Goal: Find specific page/section: Find specific page/section

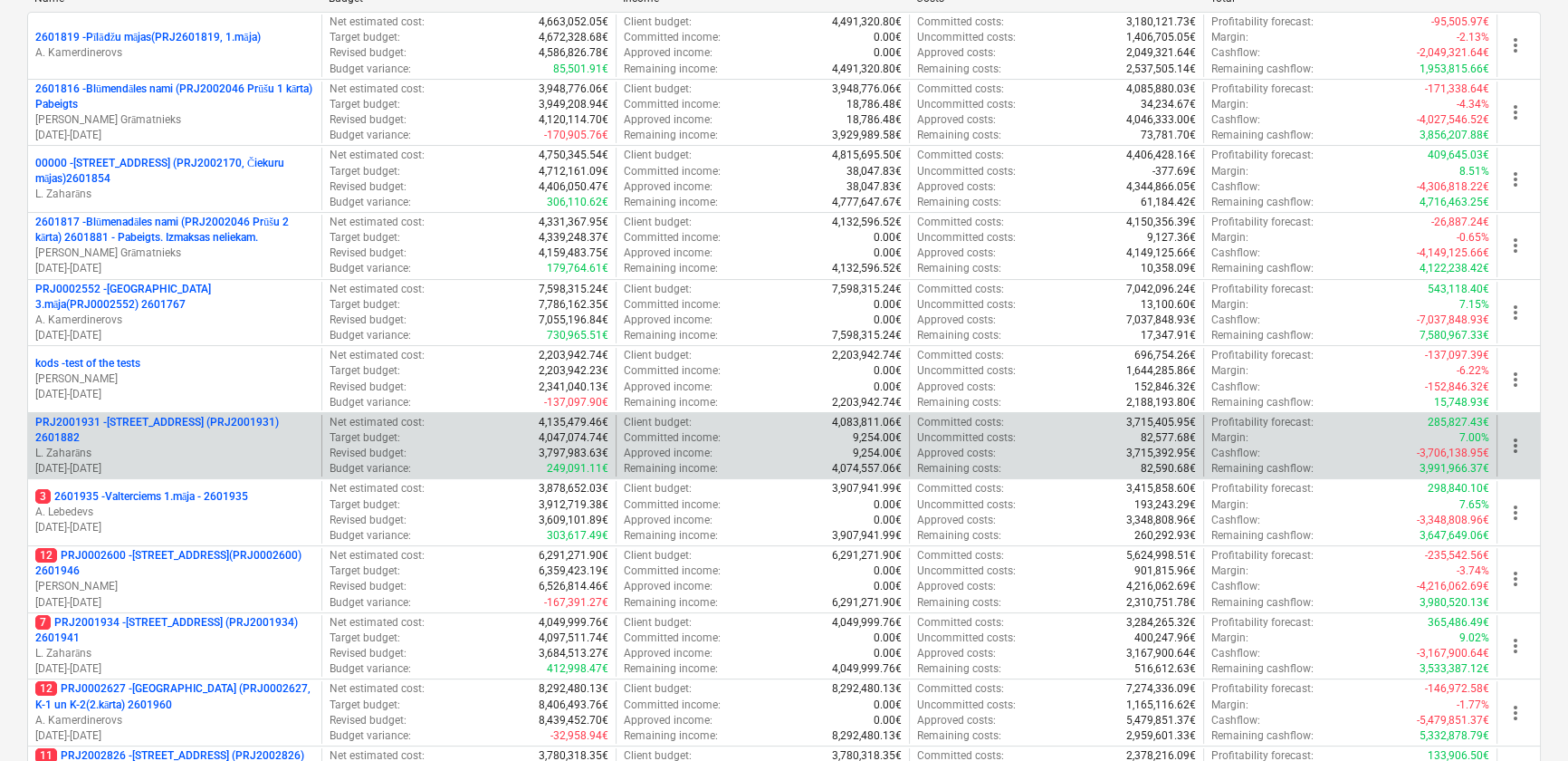
scroll to position [247, 0]
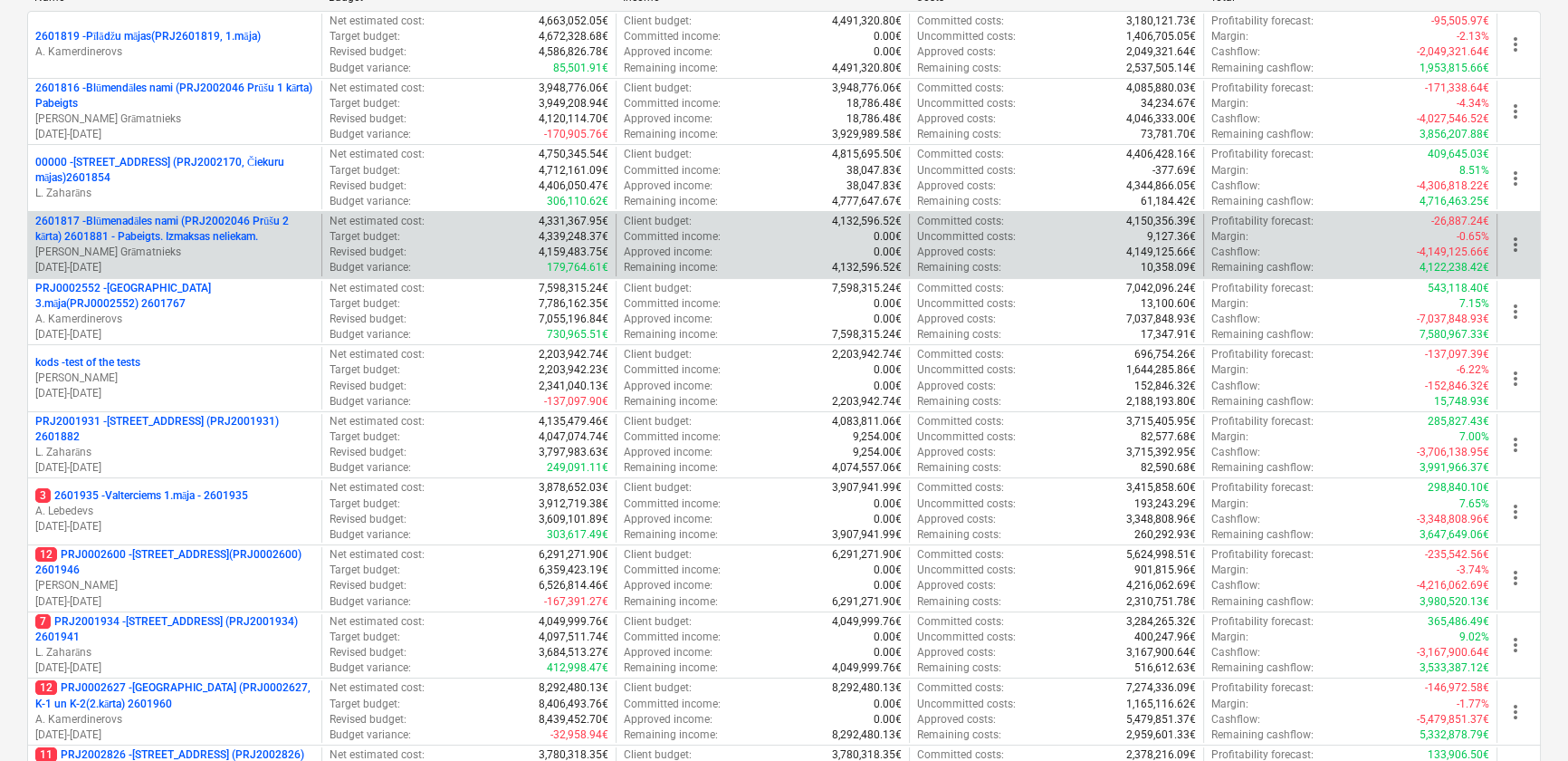
click at [121, 226] on p "2601817 - Blūmenadāles nami (PRJ2002046 Prūšu 2 kārta) 2601881 - Pabeigts. Izma…" at bounding box center [175, 229] width 279 height 31
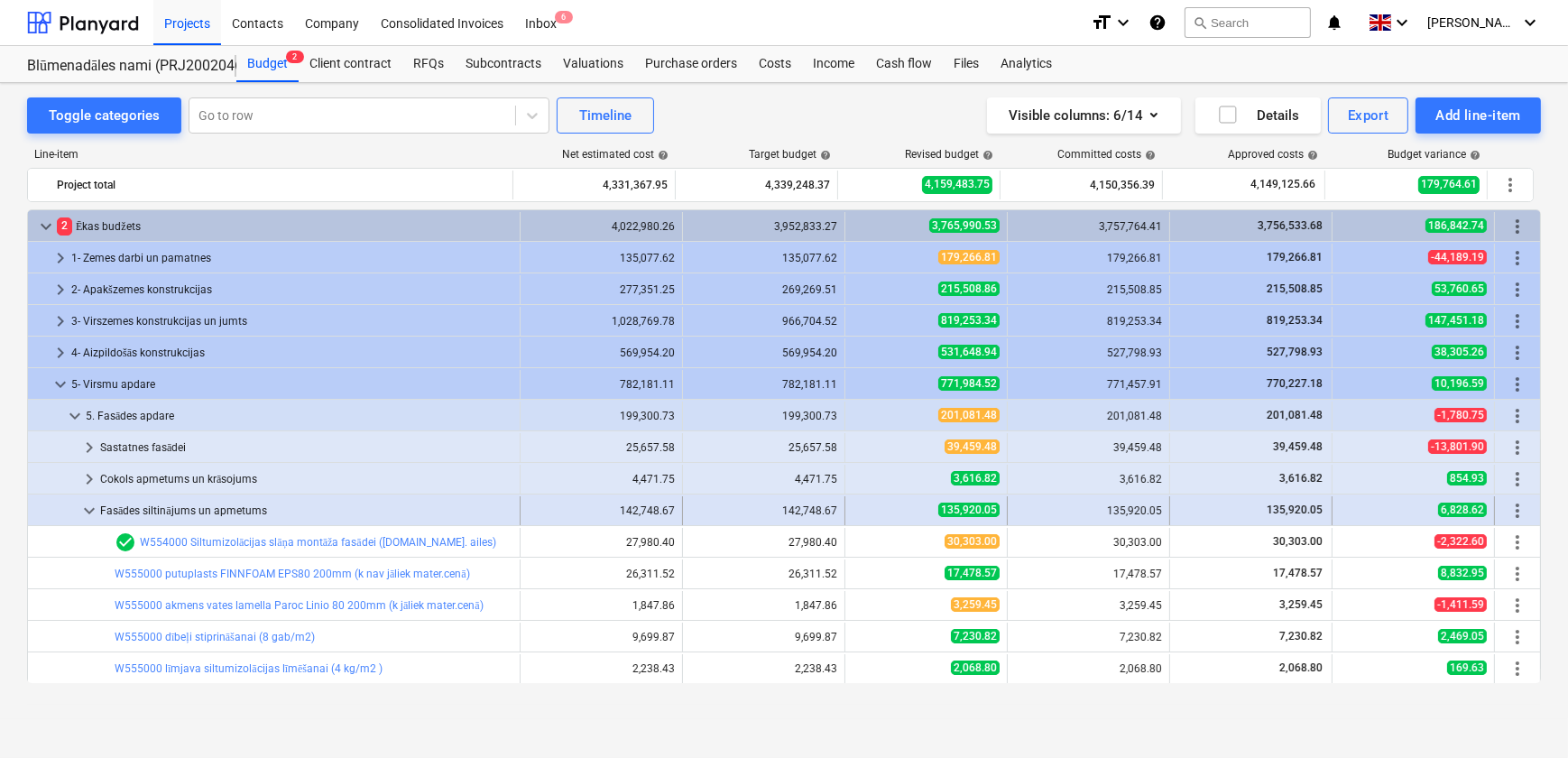
scroll to position [279, 0]
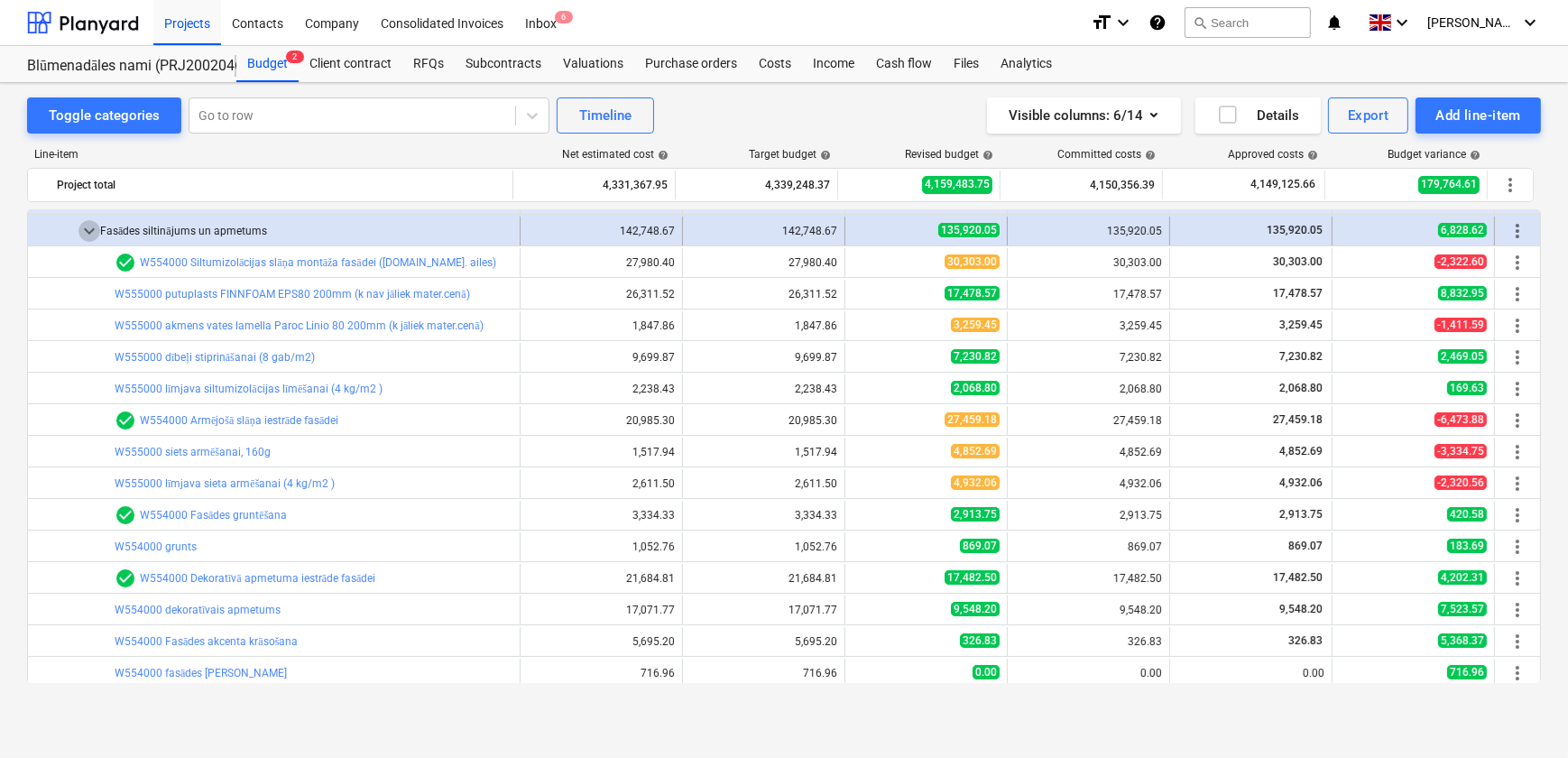
click at [93, 227] on span "keyboard_arrow_down" at bounding box center [90, 231] width 22 height 22
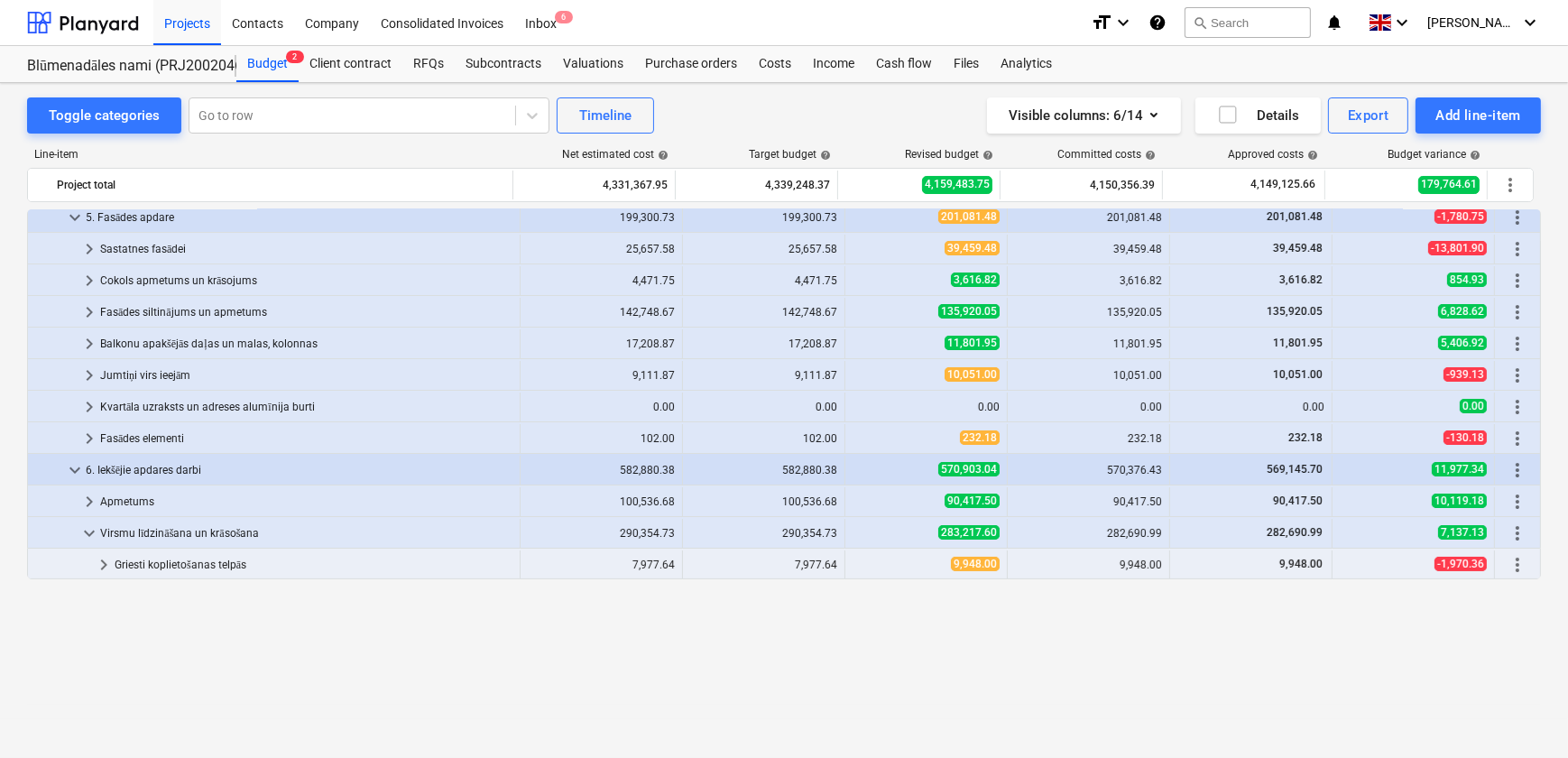
scroll to position [35, 0]
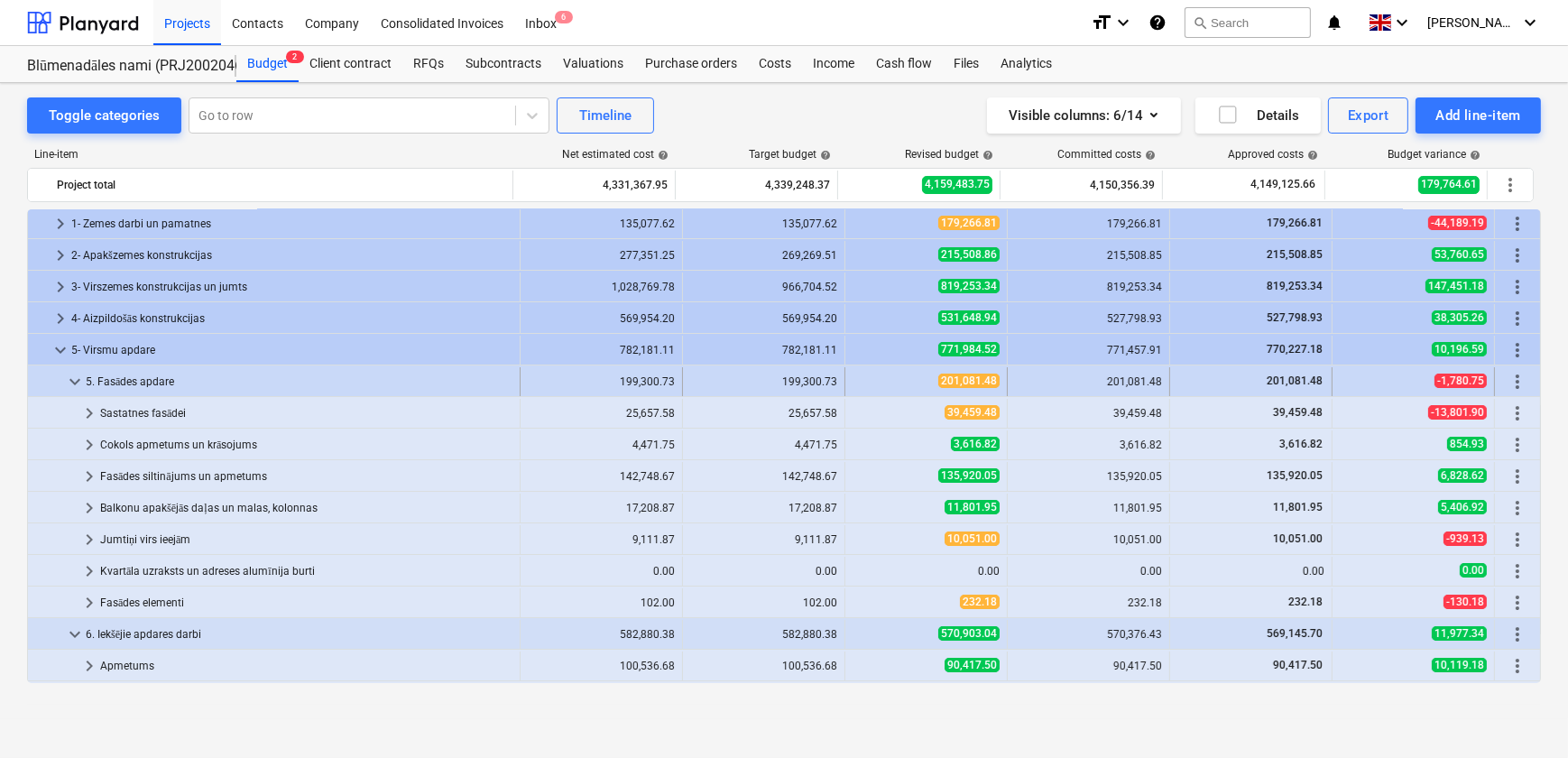
click at [76, 384] on span "keyboard_arrow_down" at bounding box center [75, 382] width 22 height 22
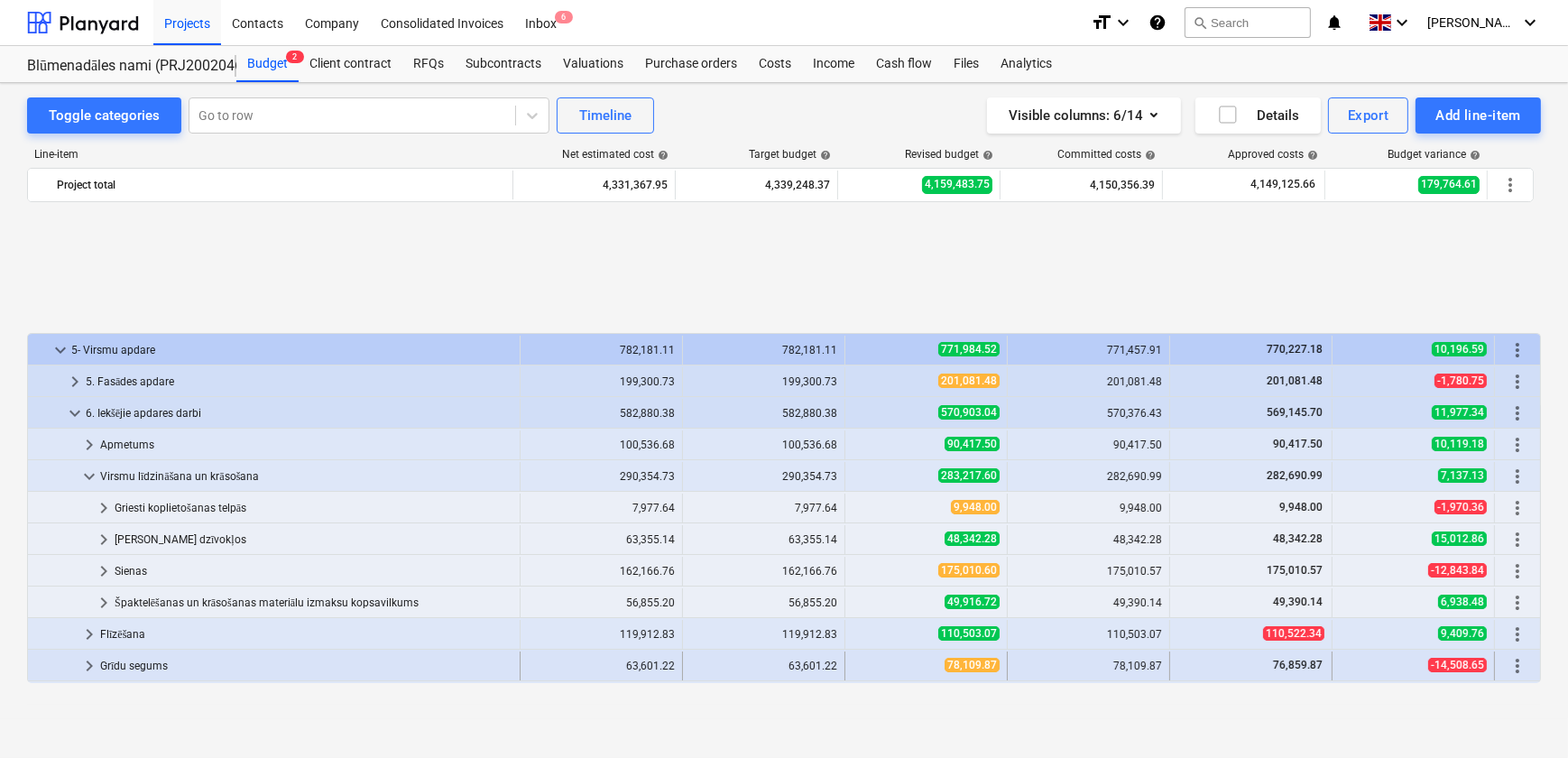
scroll to position [198, 0]
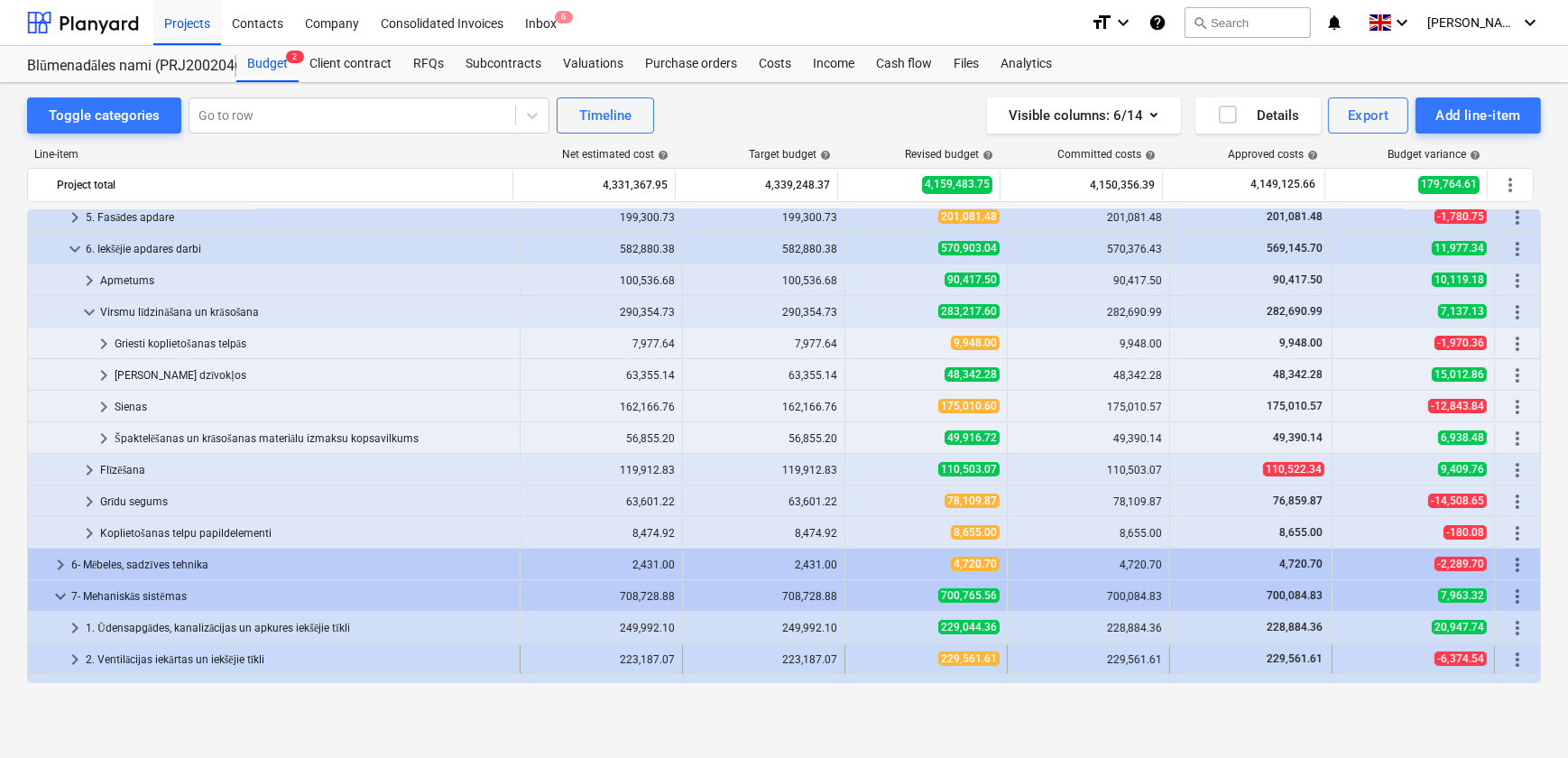
click at [76, 658] on span "keyboard_arrow_right" at bounding box center [75, 659] width 22 height 22
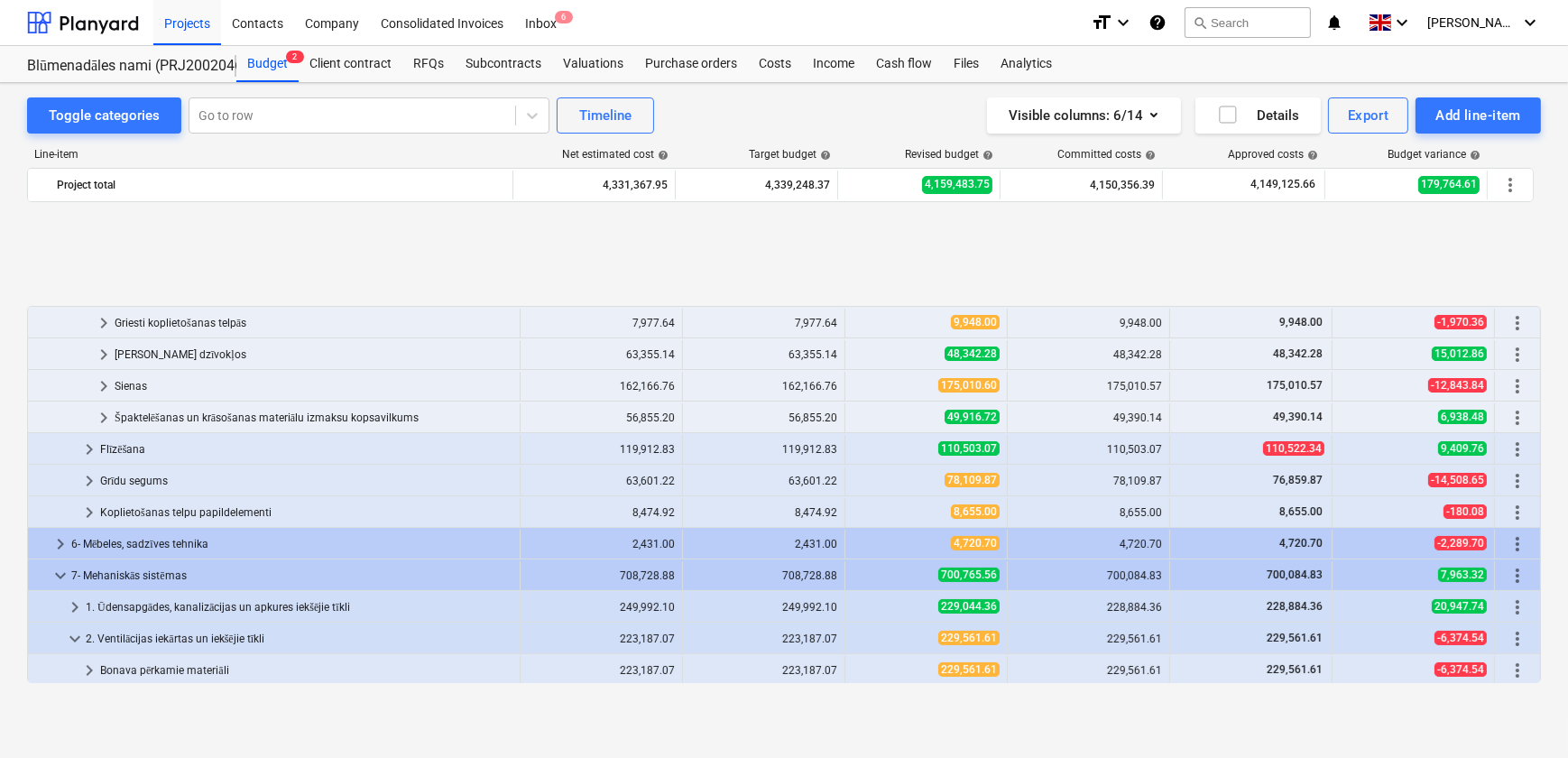
scroll to position [362, 0]
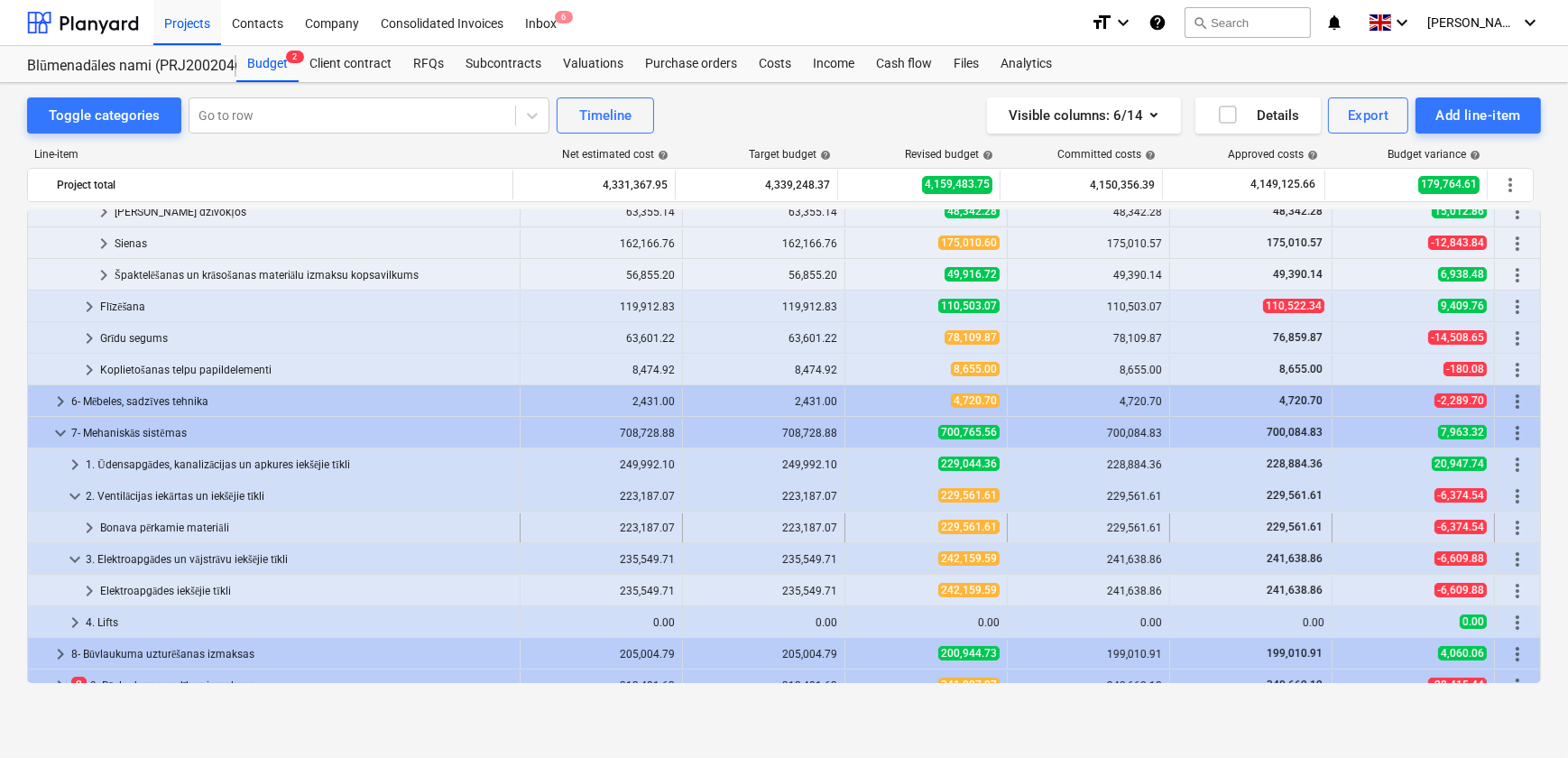
click at [90, 521] on span "keyboard_arrow_right" at bounding box center [90, 528] width 22 height 22
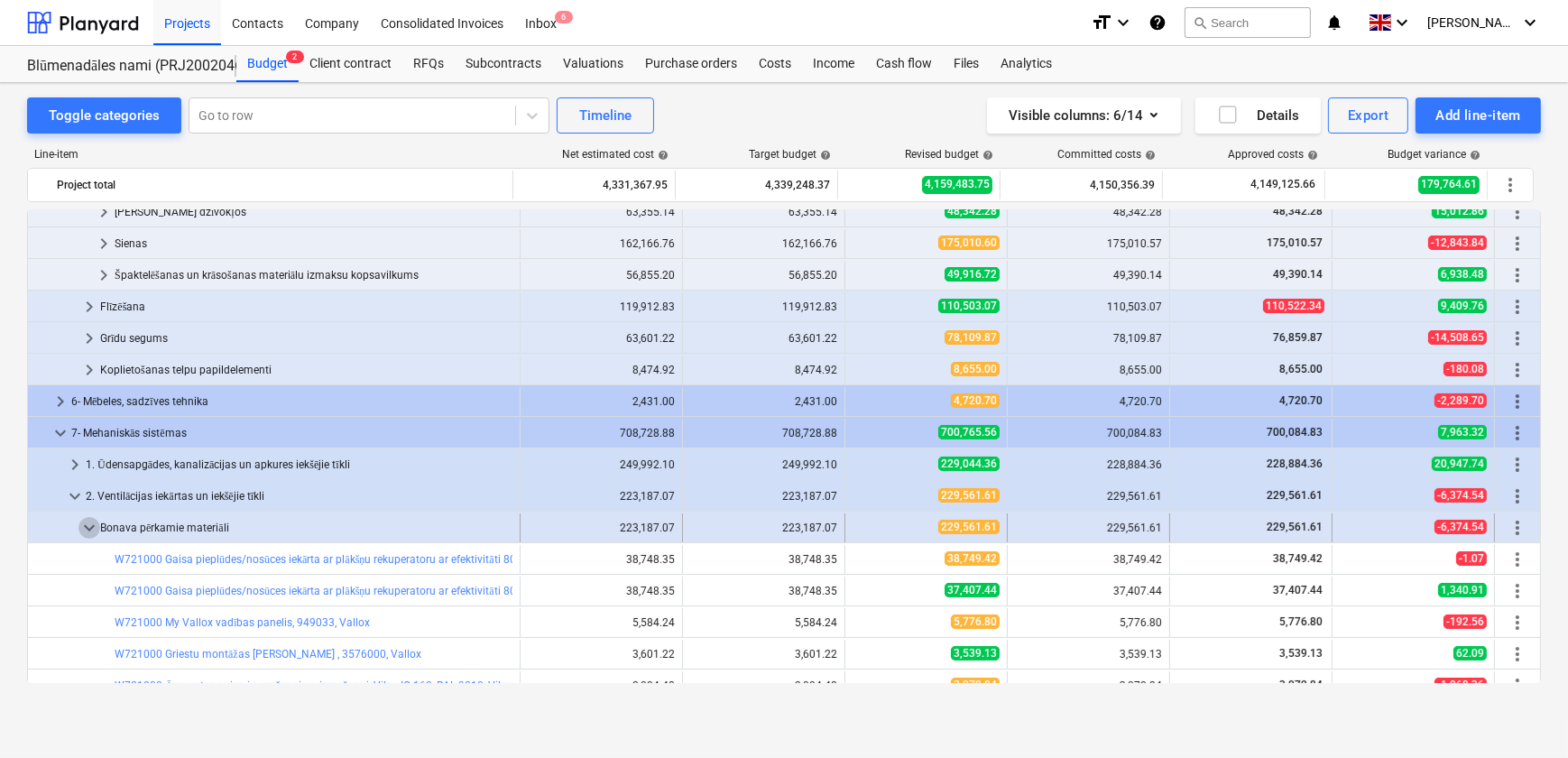
click at [86, 528] on span "keyboard_arrow_down" at bounding box center [90, 528] width 22 height 22
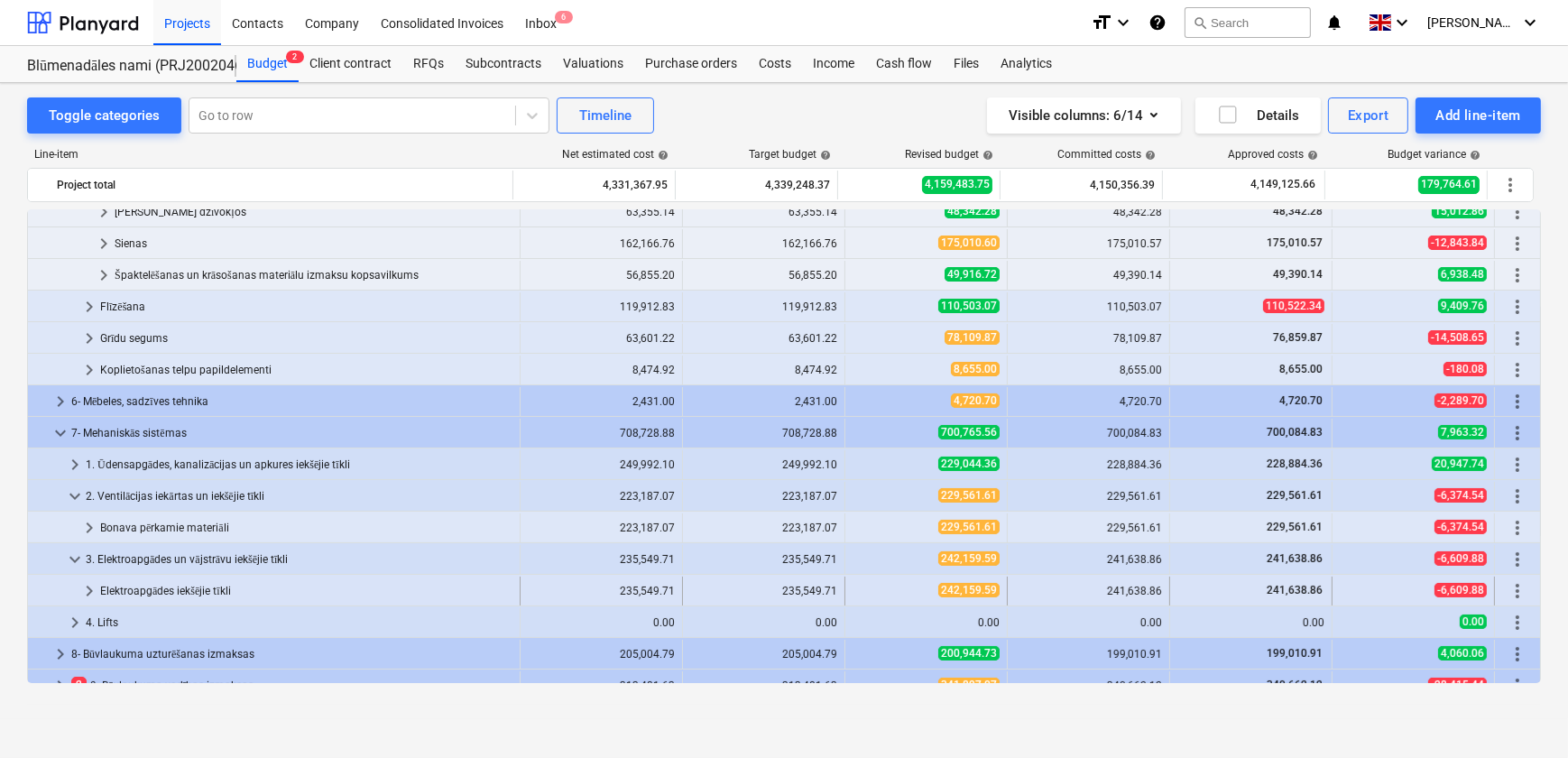
click at [90, 591] on span "keyboard_arrow_right" at bounding box center [90, 591] width 22 height 22
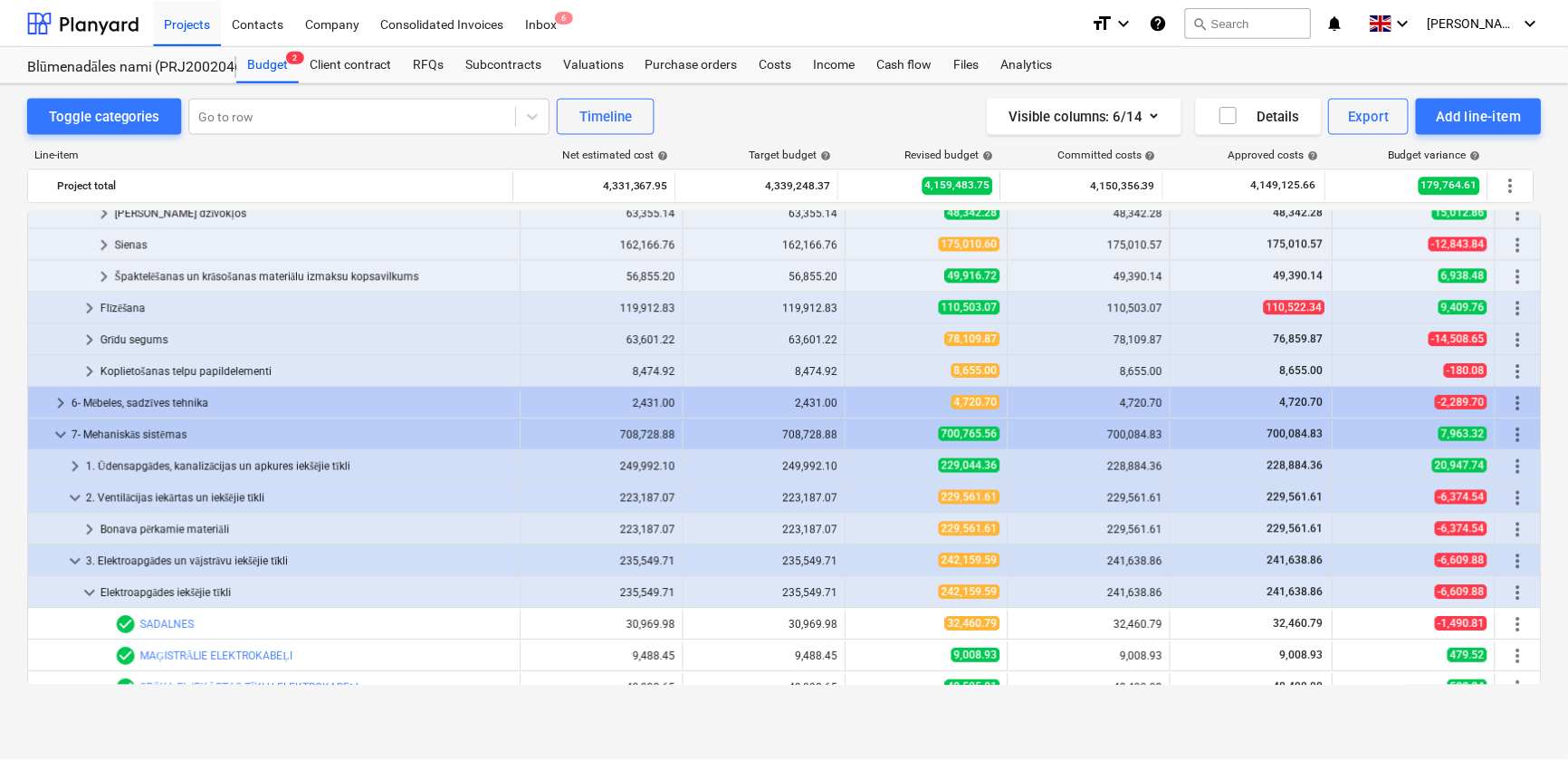
scroll to position [528, 0]
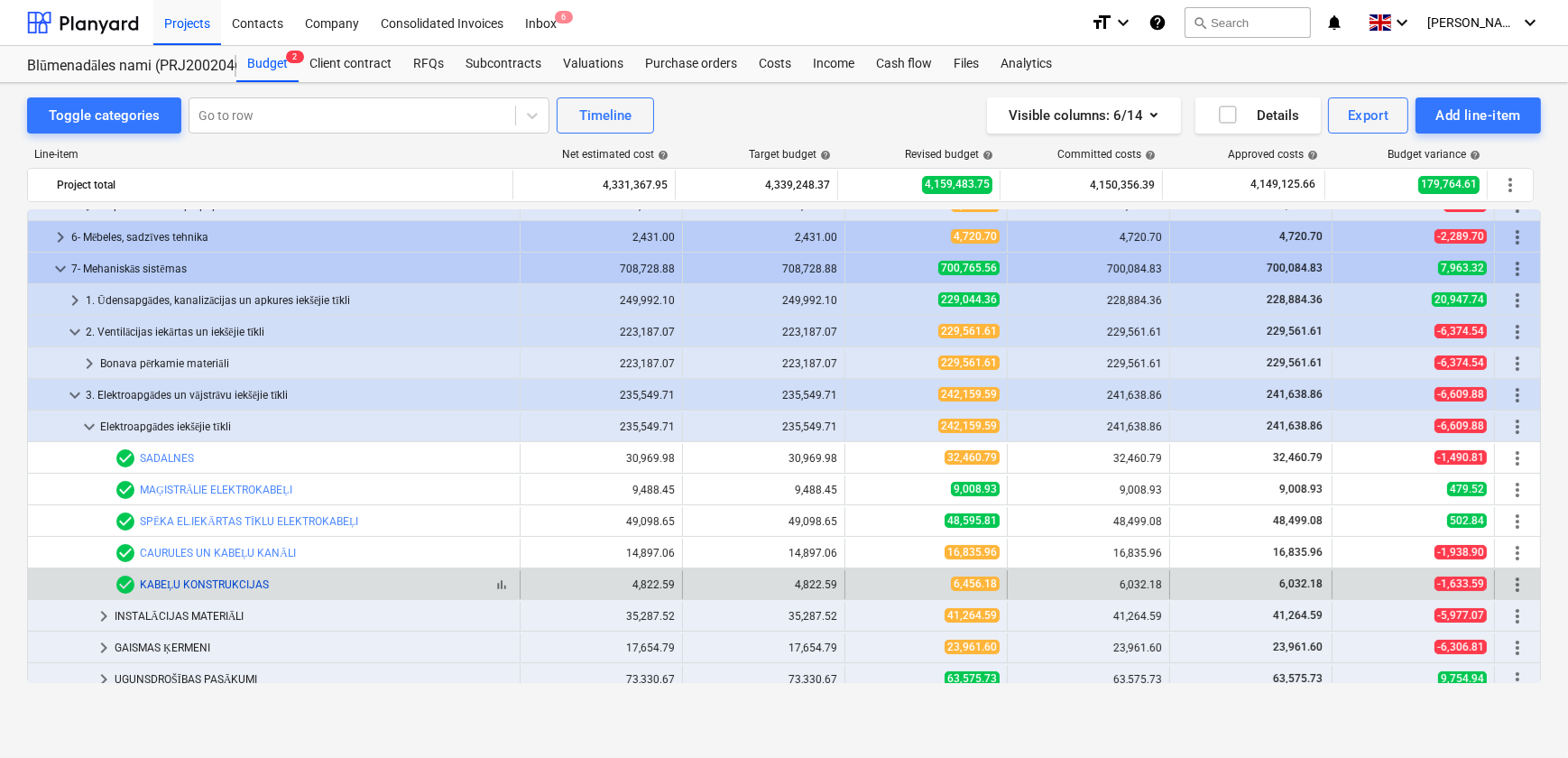
click at [205, 585] on link "KABEĻU KONSTRUKCIJAS" at bounding box center [204, 584] width 129 height 13
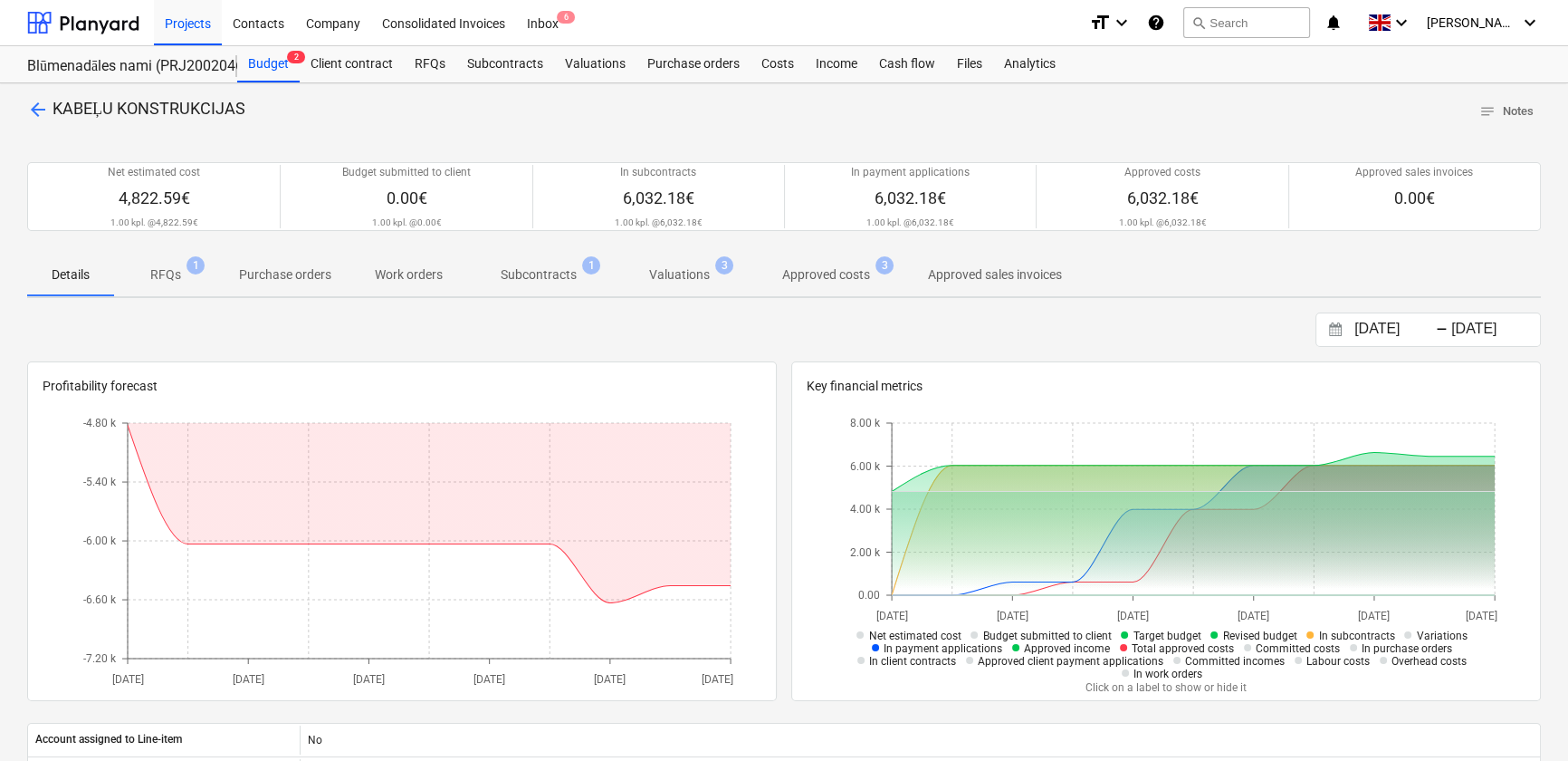
click at [561, 275] on p "Subcontracts" at bounding box center [539, 274] width 76 height 19
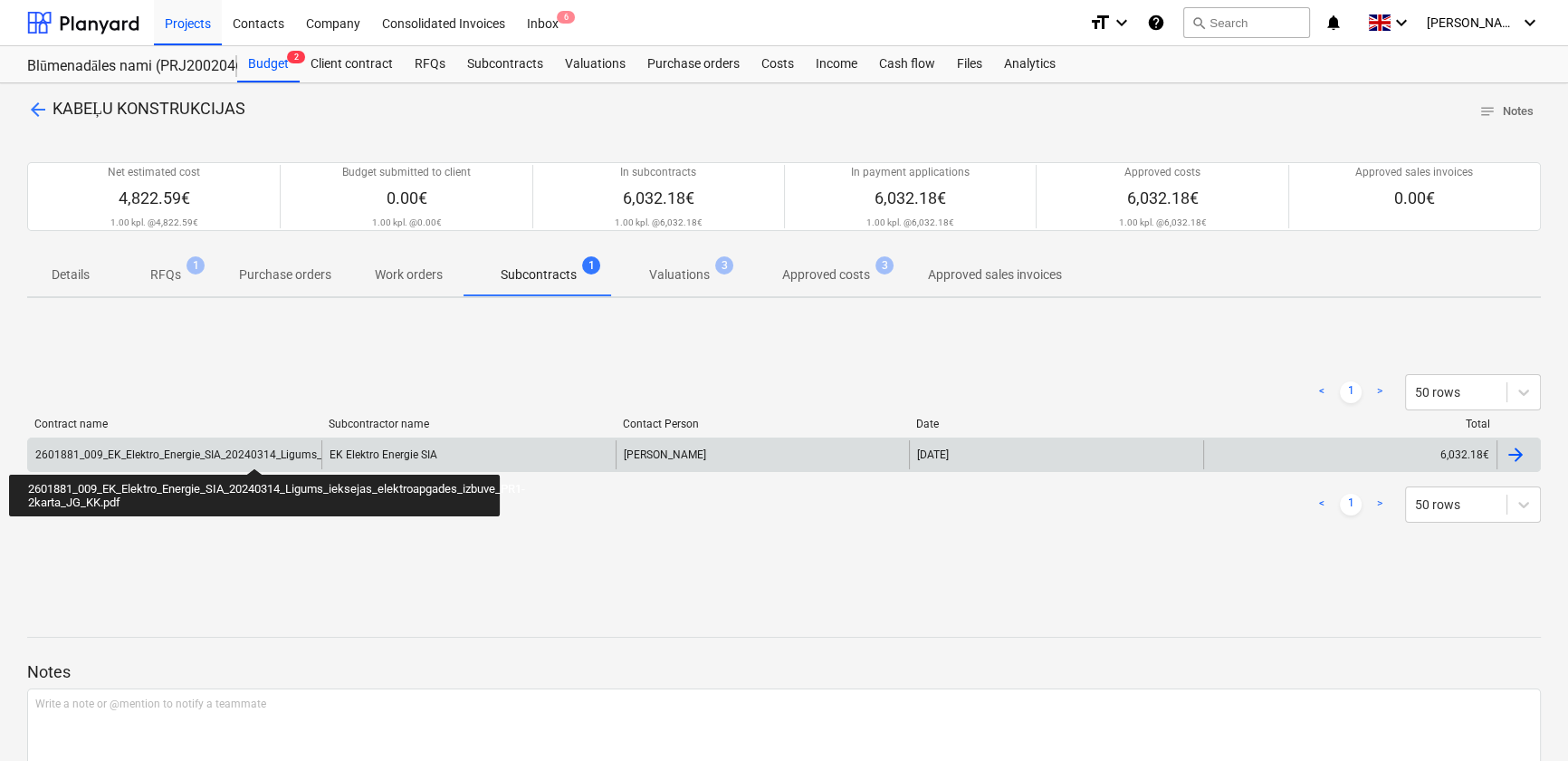
click at [255, 452] on div "2601881_009_EK_Elektro_Energie_SIA_20240314_Ligums_ieksejas_elektroapgades_izbu…" at bounding box center [313, 455] width 556 height 13
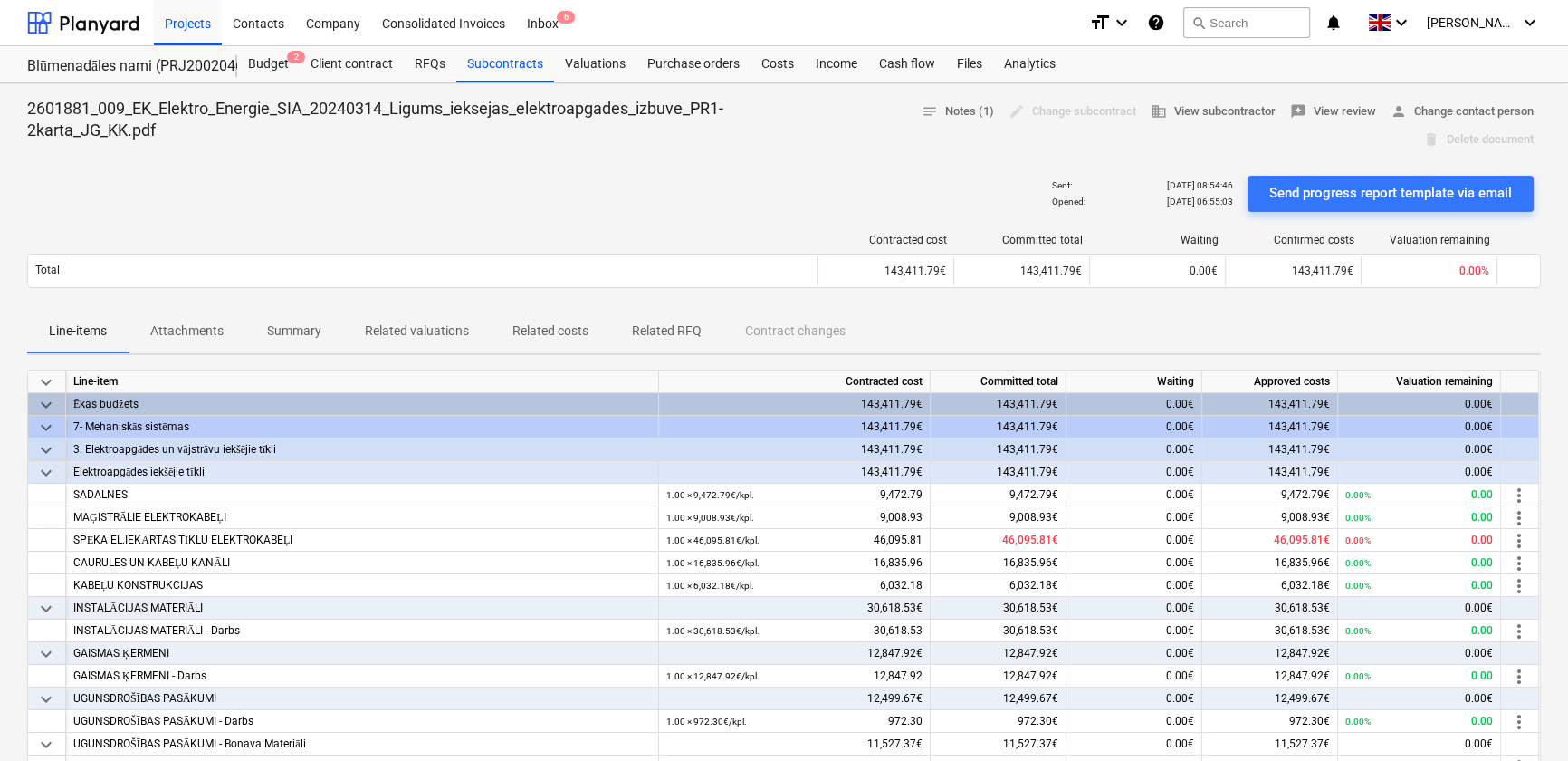
click at [189, 334] on p "Attachments" at bounding box center [187, 331] width 73 height 19
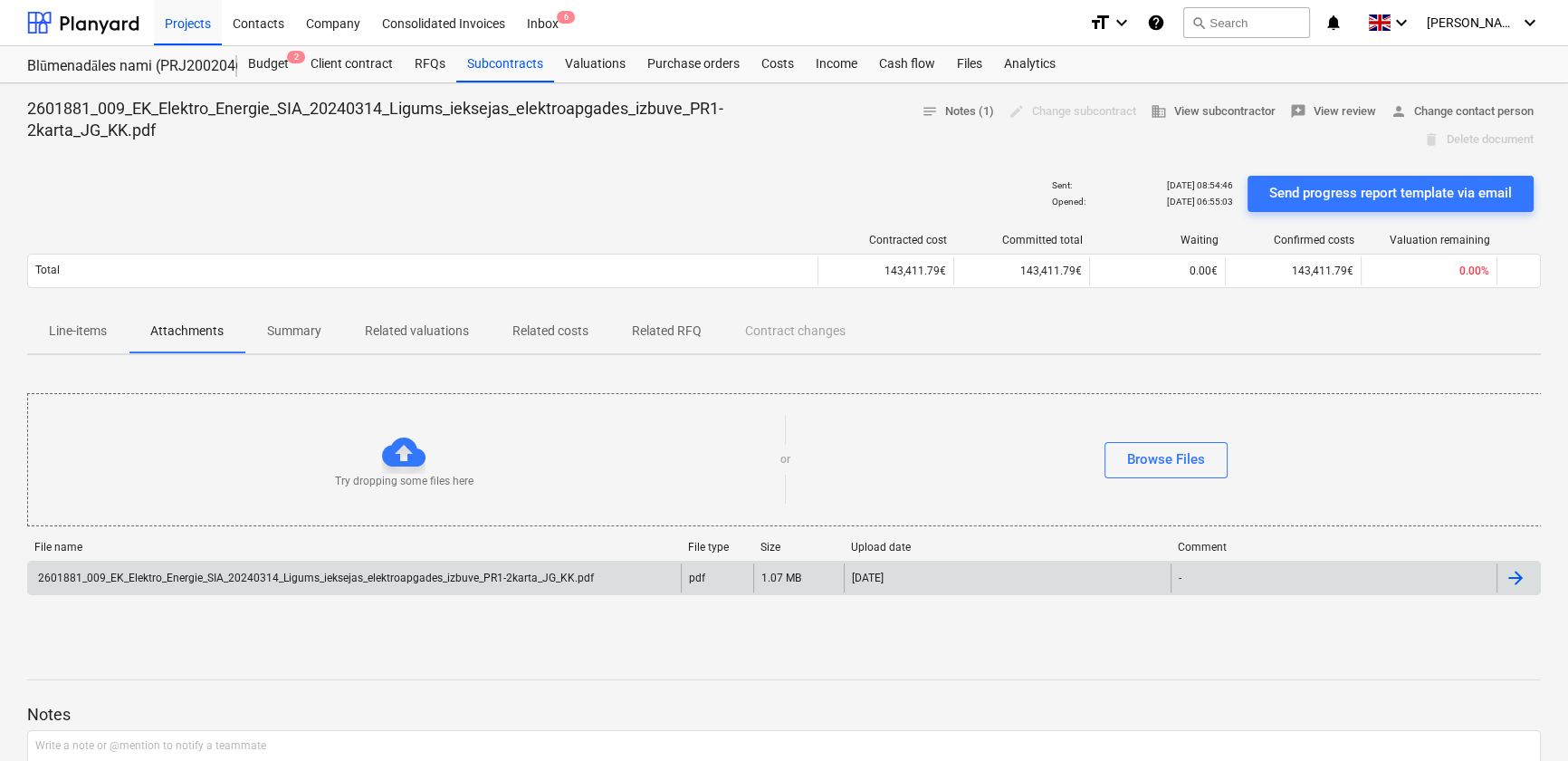
click at [290, 576] on div "2601881_009_EK_Elektro_Energie_SIA_20240314_Ligums_ieksejas_elektroapgades_izbu…" at bounding box center [315, 578] width 559 height 13
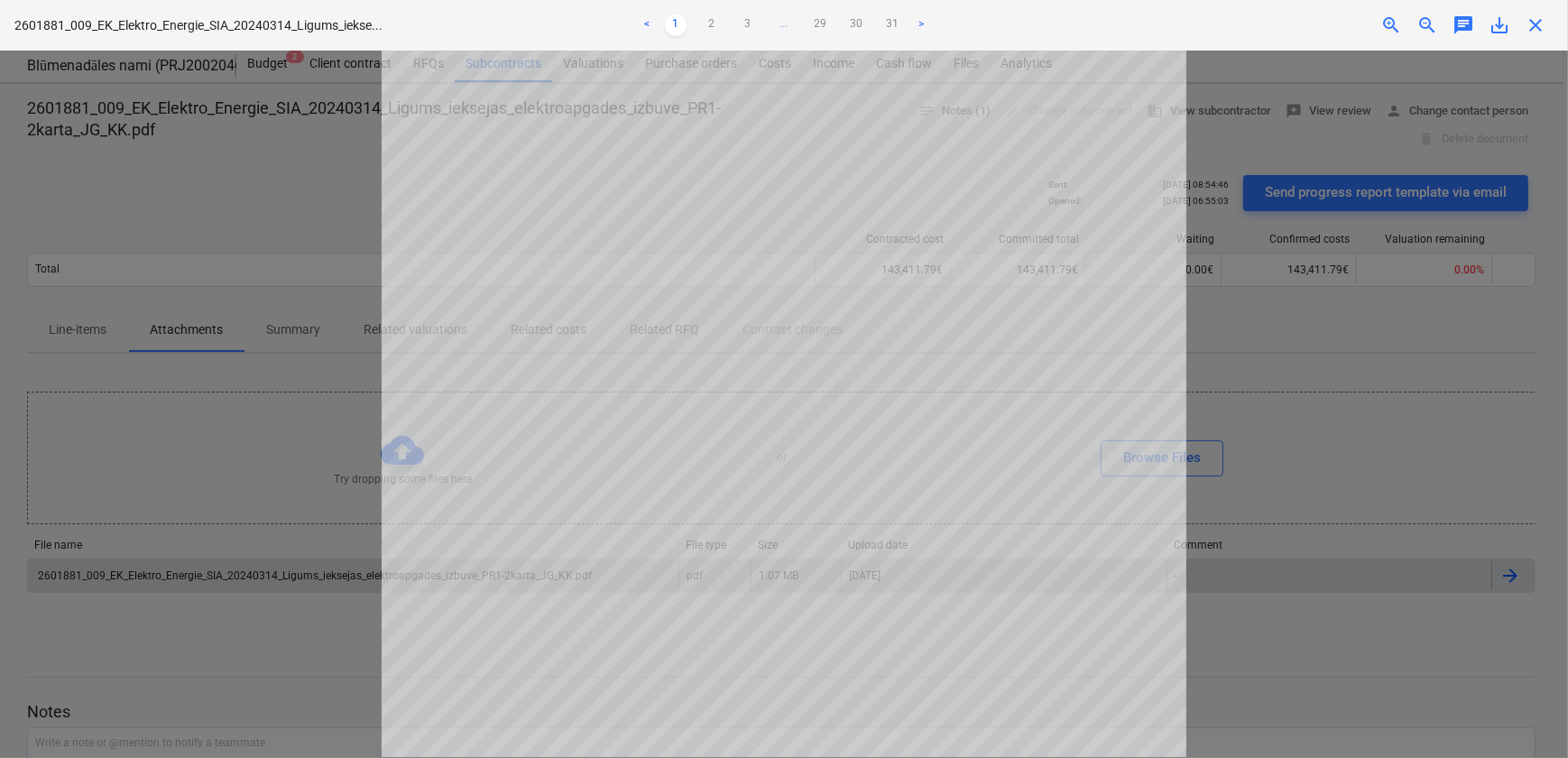
scroll to position [435, 0]
click at [1235, 649] on div at bounding box center [784, 404] width 1568 height 708
click at [204, 200] on div at bounding box center [784, 404] width 1568 height 708
click at [712, 27] on link "2" at bounding box center [711, 26] width 22 height 22
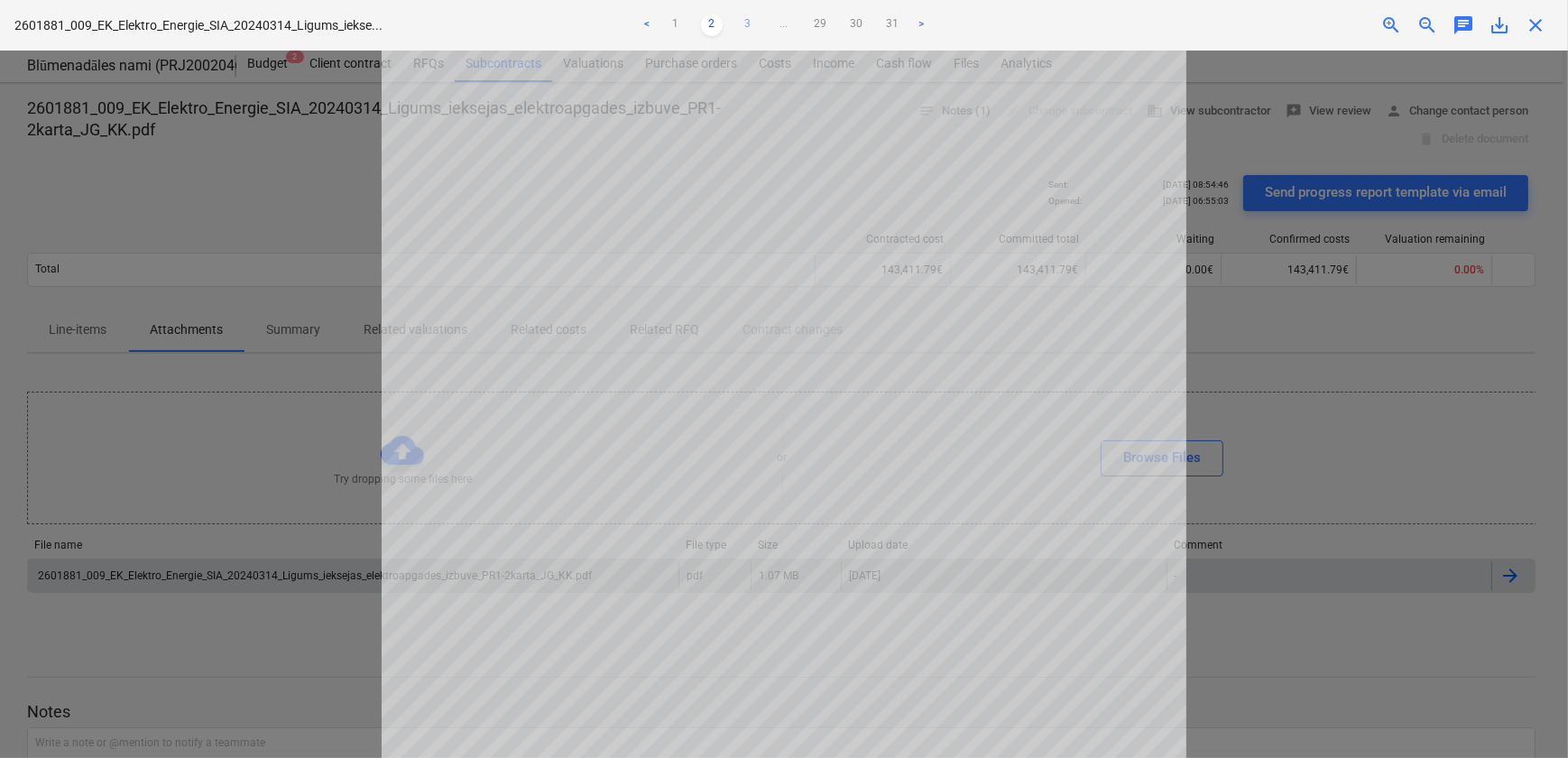
click at [740, 27] on link "3" at bounding box center [748, 26] width 22 height 22
click at [695, 25] on link "2" at bounding box center [694, 26] width 22 height 22
click at [747, 28] on link "3" at bounding box center [748, 26] width 22 height 22
click at [766, 26] on link "4" at bounding box center [766, 26] width 22 height 22
click at [788, 25] on link "5" at bounding box center [784, 26] width 22 height 22
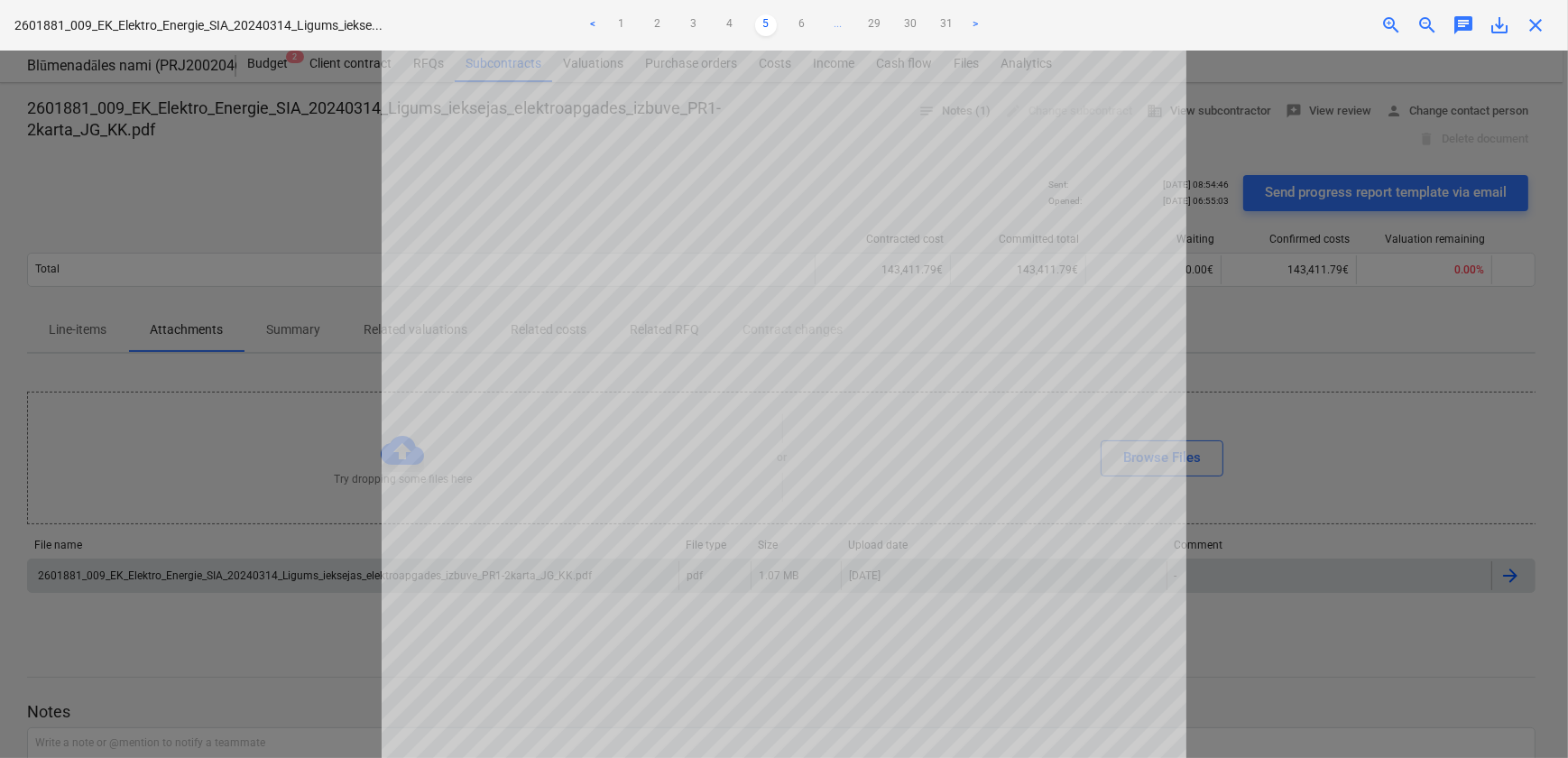
scroll to position [0, 0]
click at [801, 27] on link "6" at bounding box center [802, 26] width 22 height 22
click at [820, 27] on link "7" at bounding box center [820, 26] width 22 height 22
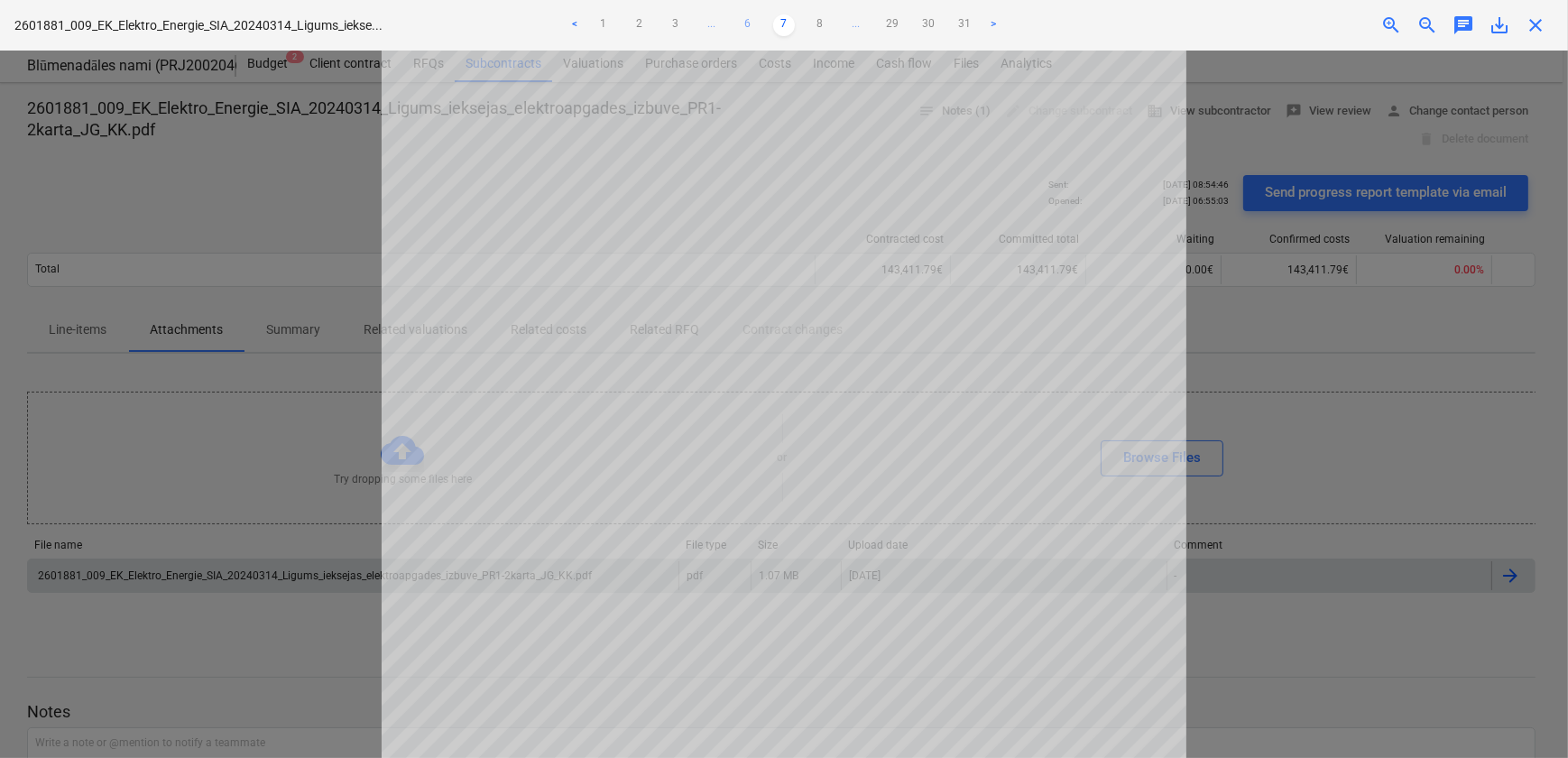
click at [745, 20] on link "6" at bounding box center [748, 26] width 22 height 22
click at [743, 22] on link "5" at bounding box center [748, 26] width 22 height 22
click at [802, 18] on link "6" at bounding box center [802, 26] width 22 height 22
